Goal: Transaction & Acquisition: Book appointment/travel/reservation

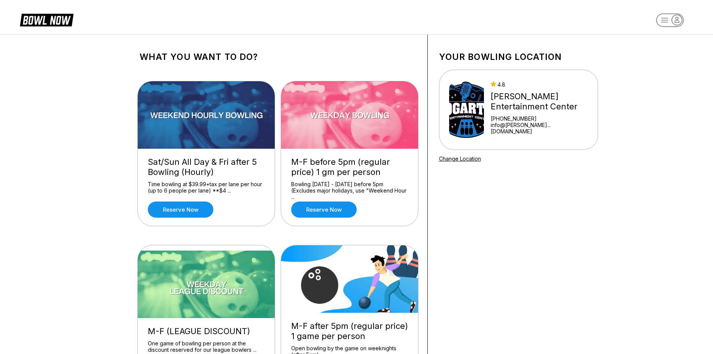
click at [213, 175] on div "Sat/Sun All Day & Fri after 5 Bowling (Hourly)" at bounding box center [206, 167] width 117 height 20
click at [202, 207] on link "Reserve now" at bounding box center [180, 209] width 65 height 16
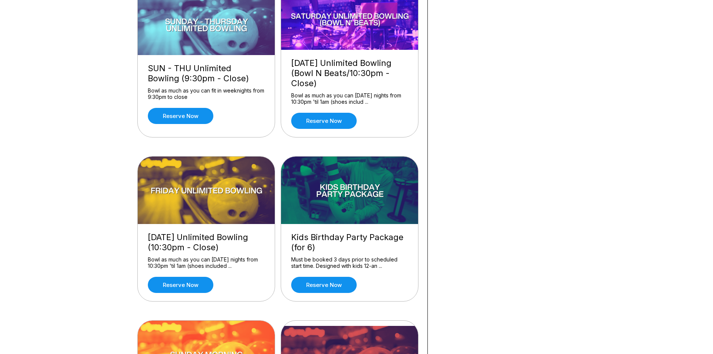
scroll to position [467, 0]
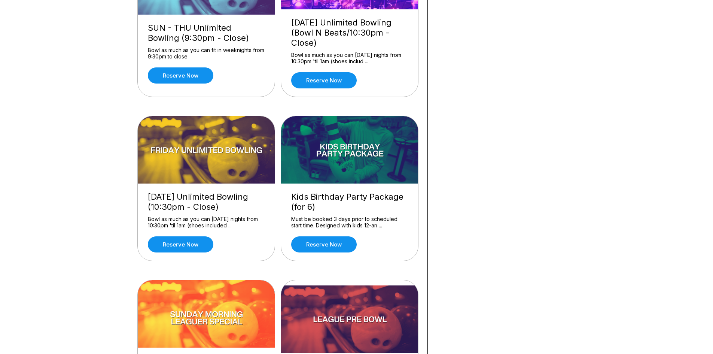
click at [202, 172] on img at bounding box center [207, 149] width 138 height 67
click at [192, 245] on link "Reserve now" at bounding box center [180, 244] width 65 height 16
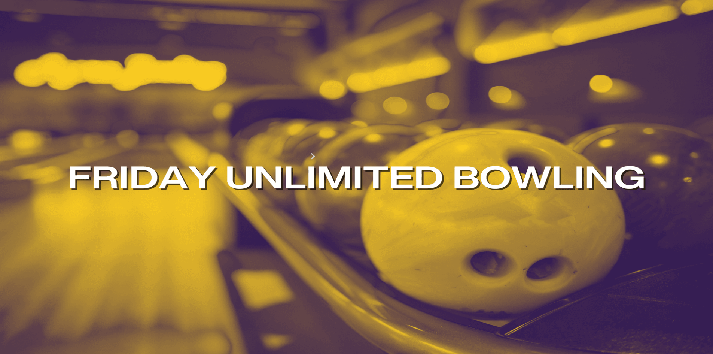
click at [293, 132] on div "Guests? * How many hours? *" at bounding box center [278, 113] width 277 height 57
click at [293, 119] on div "Guests? * How many hours? *" at bounding box center [278, 113] width 277 height 57
